Goal: Check status: Check status

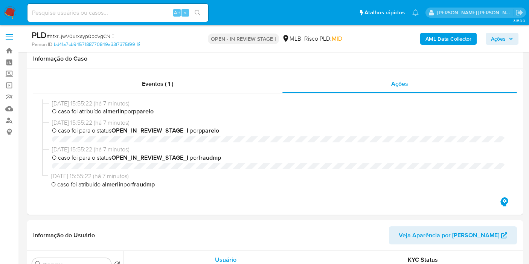
select select "10"
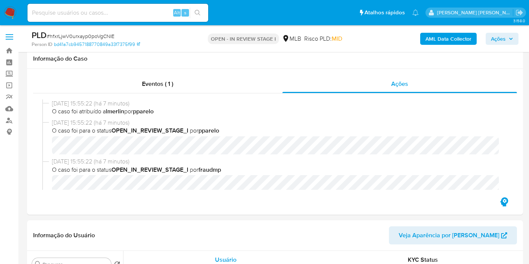
scroll to position [167, 0]
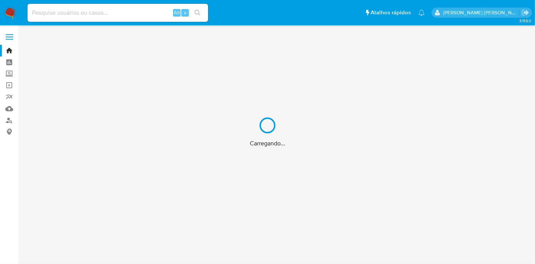
click at [128, 15] on div "Carregando..." at bounding box center [267, 132] width 535 height 264
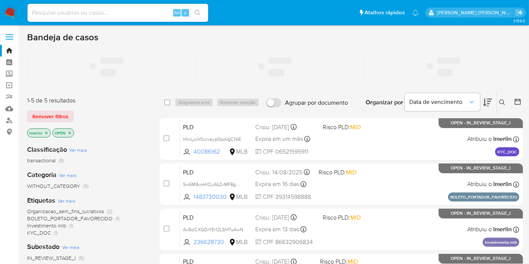
click at [120, 12] on input at bounding box center [117, 13] width 181 height 10
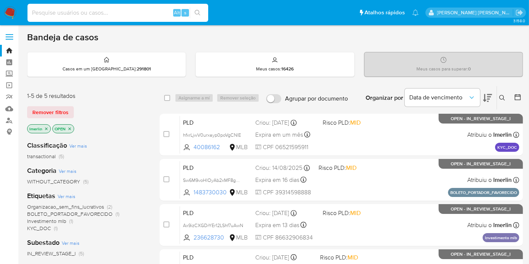
paste input "665810128"
type input "665810128"
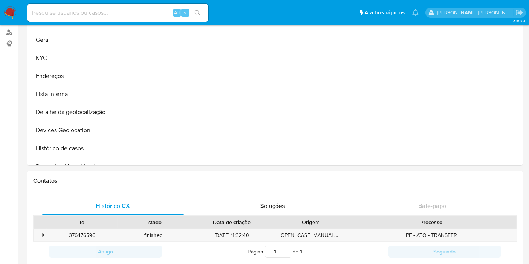
scroll to position [209, 0]
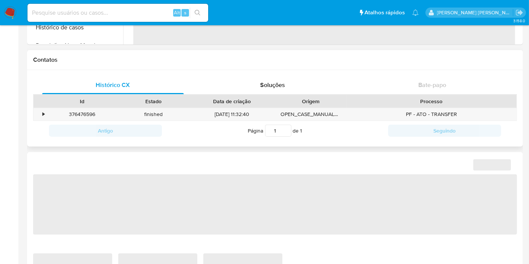
select select "10"
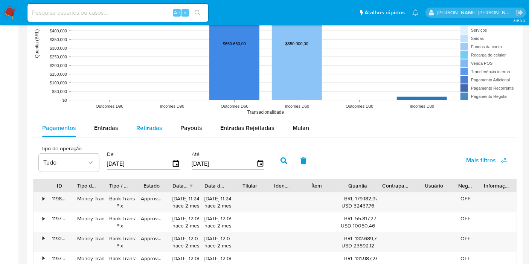
scroll to position [585, 0]
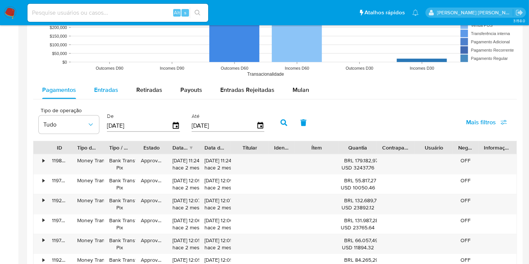
click at [99, 88] on span "Entradas" at bounding box center [106, 89] width 24 height 9
select select "10"
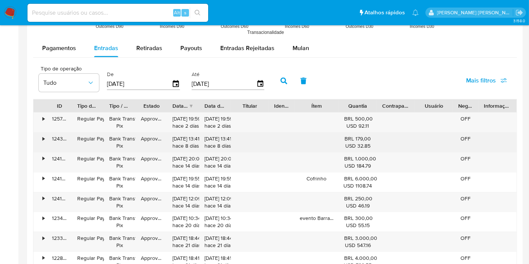
scroll to position [668, 0]
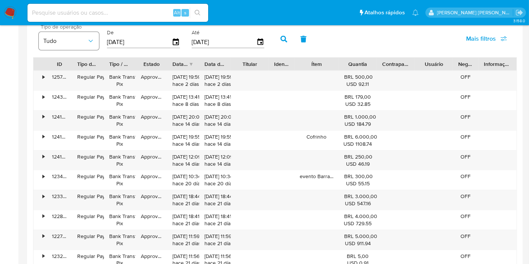
click at [91, 45] on button "Tudo" at bounding box center [69, 41] width 60 height 18
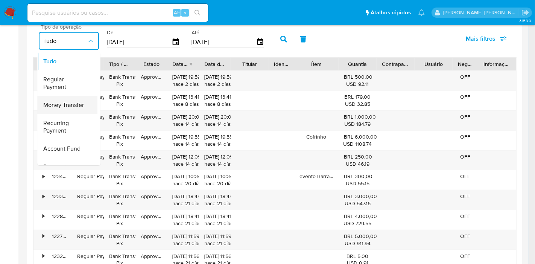
click at [75, 98] on div "Money Transfer" at bounding box center [65, 105] width 44 height 18
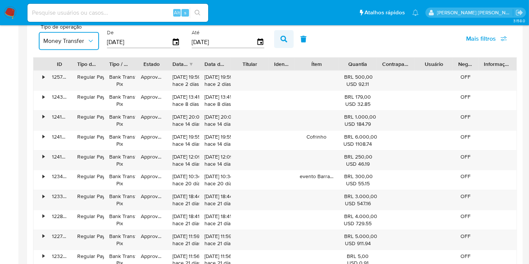
click at [280, 36] on icon "button" at bounding box center [283, 39] width 7 height 7
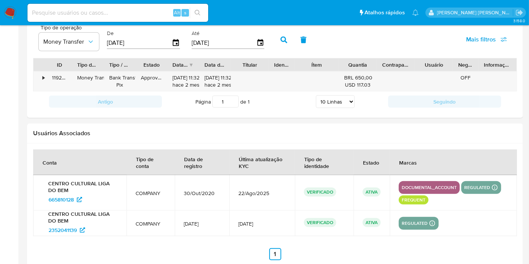
scroll to position [627, 0]
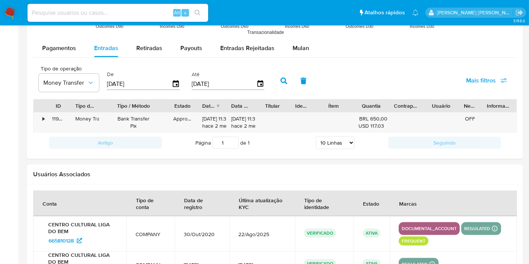
drag, startPoint x: 137, startPoint y: 105, endPoint x: 174, endPoint y: 106, distance: 37.3
click at [174, 106] on div at bounding box center [168, 105] width 14 height 13
drag, startPoint x: 83, startPoint y: 119, endPoint x: 113, endPoint y: 119, distance: 30.1
click at [113, 119] on div "• 119224327291 Money Transfer Bank Transfer Pix Approved 24/07/2025 11:32:40 ha…" at bounding box center [274, 122] width 483 height 20
drag, startPoint x: 129, startPoint y: 118, endPoint x: 159, endPoint y: 122, distance: 30.7
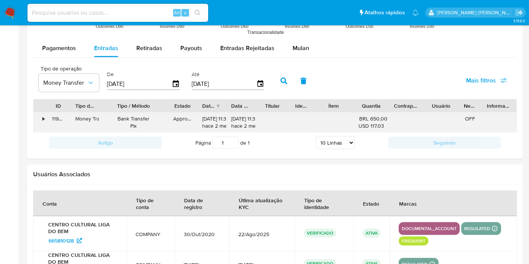
click at [159, 122] on div "Bank Transfer Pix" at bounding box center [133, 122] width 58 height 14
click at [206, 49] on button "Payouts" at bounding box center [191, 48] width 40 height 18
select select "10"
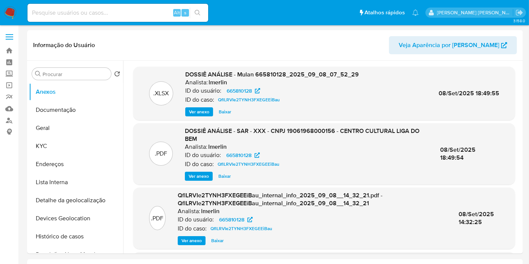
select select "10"
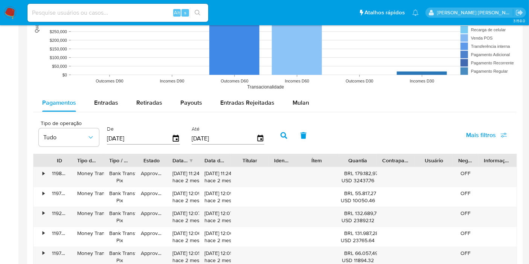
scroll to position [585, 0]
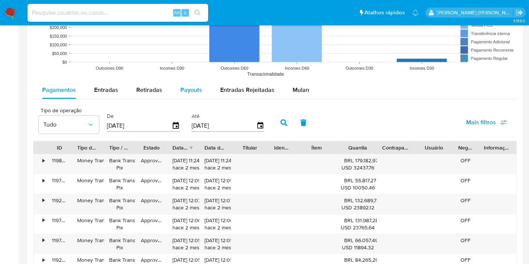
click at [189, 97] on div "Payouts" at bounding box center [191, 90] width 22 height 18
select select "10"
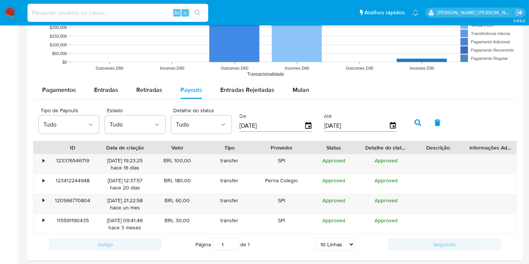
click at [162, 8] on input at bounding box center [117, 13] width 181 height 10
paste input "C058W0xHsbZ5huUfl3TFXe9c"
type input "C058W0xHsbZ5huUfl3TFXe9c"
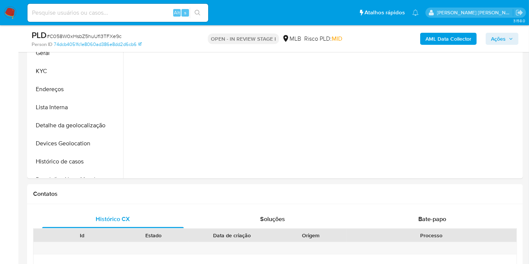
scroll to position [418, 0]
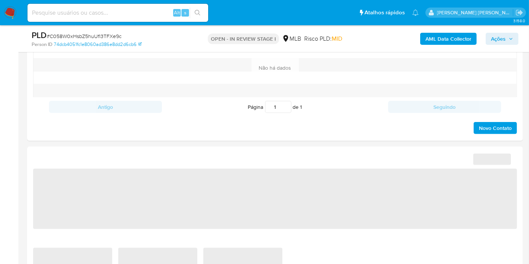
select select "10"
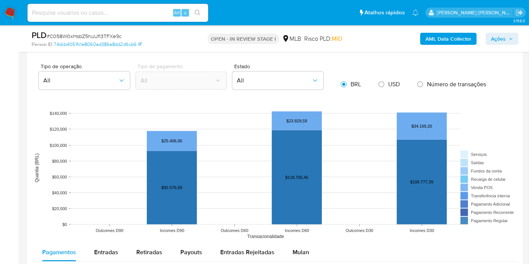
scroll to position [752, 0]
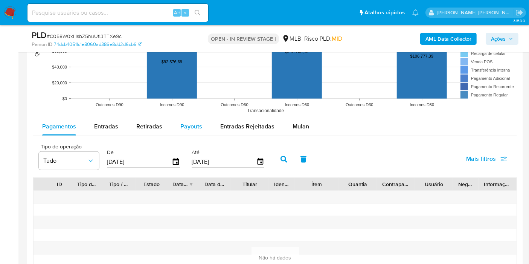
click at [202, 132] on button "Payouts" at bounding box center [191, 126] width 40 height 18
select select "10"
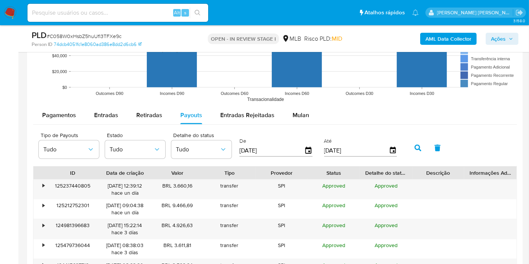
scroll to position [836, 0]
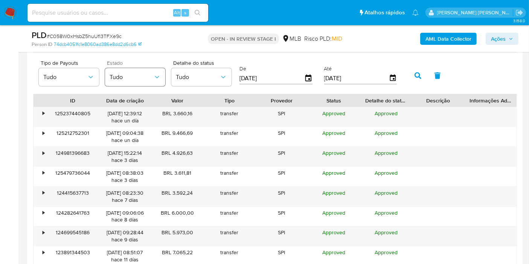
click at [149, 75] on span "Tudo" at bounding box center [131, 77] width 44 height 8
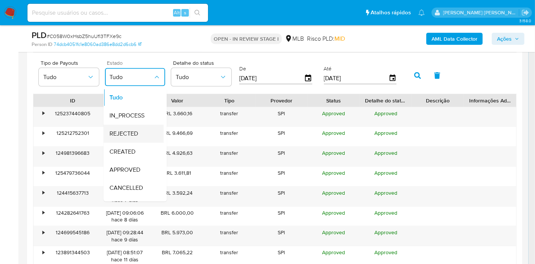
click at [135, 137] on div "REJECTED" at bounding box center [131, 134] width 44 height 18
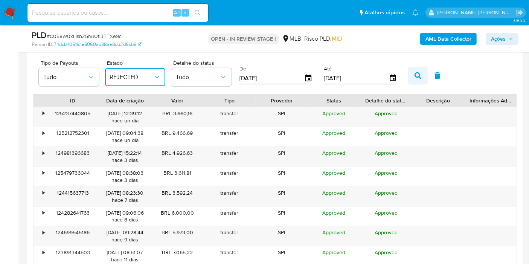
click at [413, 78] on button "button" at bounding box center [418, 76] width 20 height 18
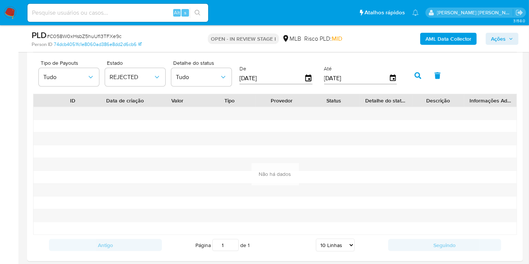
scroll to position [794, 0]
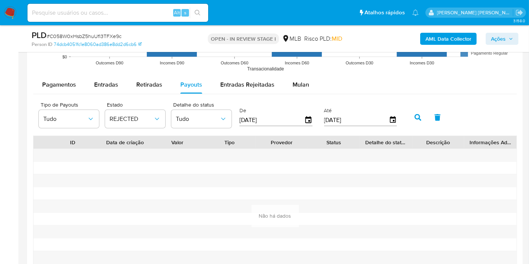
click at [160, 18] on div "Alt s" at bounding box center [117, 13] width 181 height 18
click at [158, 14] on input at bounding box center [117, 13] width 181 height 10
paste input "FLQ571ACdcz2zqDOz9oexu1K"
type input "FLQ571ACdcz2zqDOz9oexu1K"
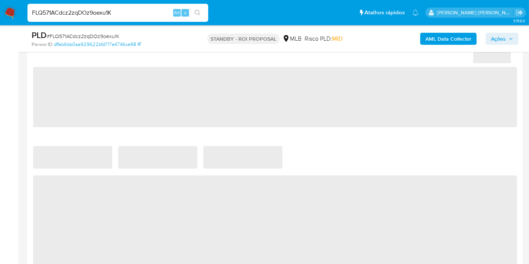
select select "10"
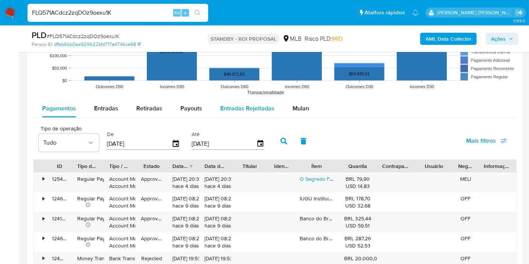
click at [183, 106] on span "Payouts" at bounding box center [191, 108] width 22 height 9
select select "10"
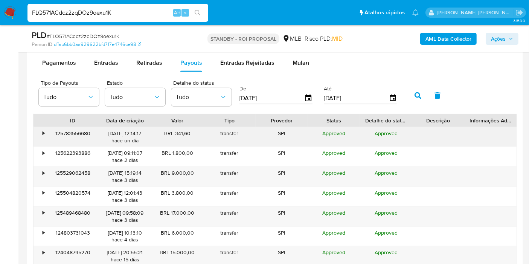
scroll to position [836, 0]
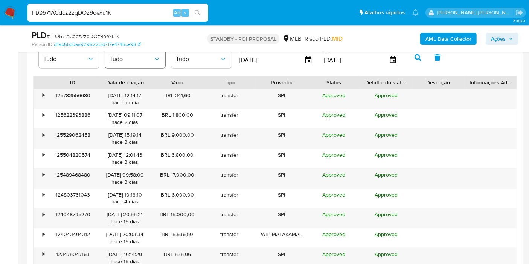
click at [157, 57] on icon "button" at bounding box center [157, 59] width 8 height 8
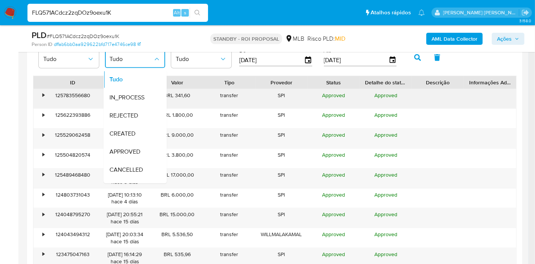
click at [148, 110] on div "REJECTED" at bounding box center [131, 115] width 44 height 18
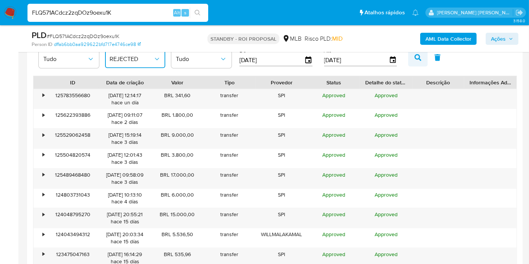
click at [408, 57] on button "button" at bounding box center [418, 58] width 20 height 18
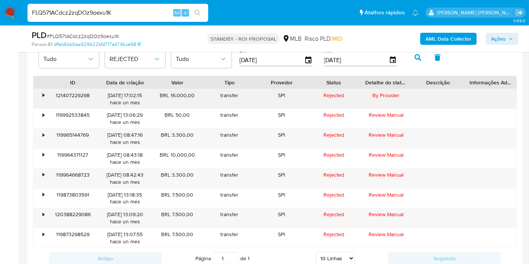
click at [34, 93] on div "•" at bounding box center [39, 99] width 13 height 20
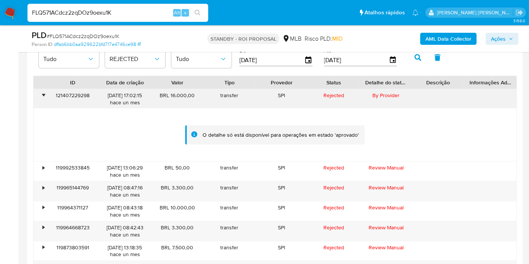
click at [42, 89] on div "•" at bounding box center [39, 99] width 13 height 20
